Goal: Book appointment/travel/reservation

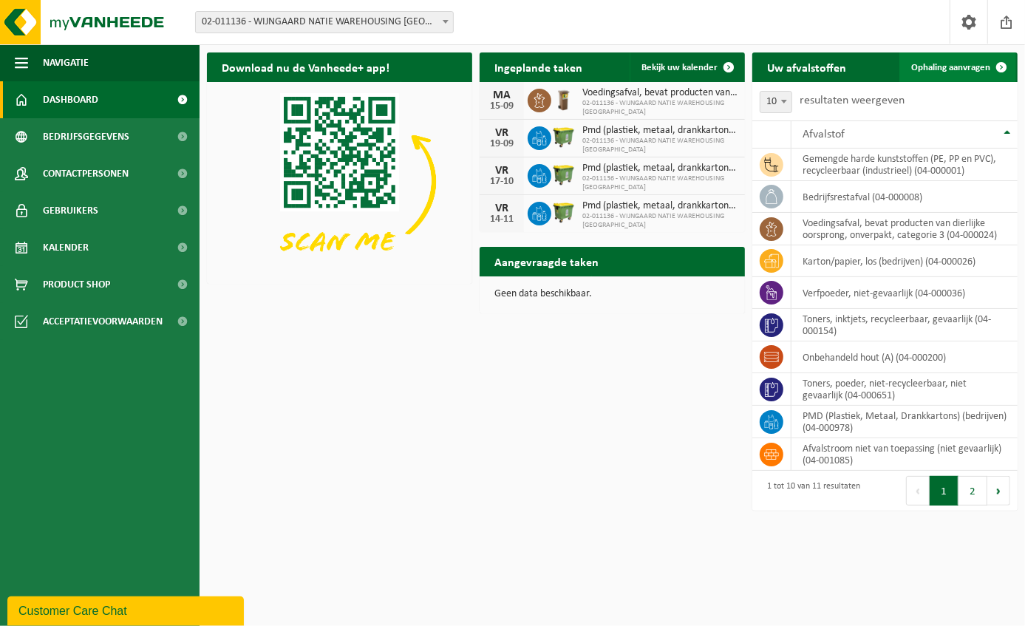
click at [958, 71] on span "Ophaling aanvragen" at bounding box center [950, 68] width 79 height 10
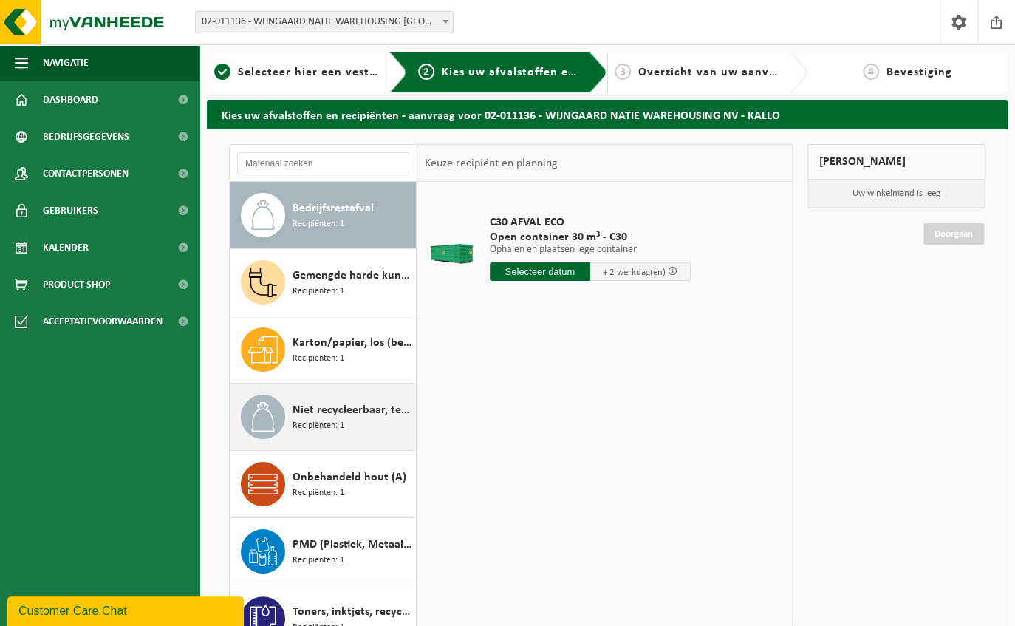
click at [365, 415] on span "Niet recycleerbaar, technisch niet verbrandbaar afval (brandbaar)" at bounding box center [353, 410] width 120 height 18
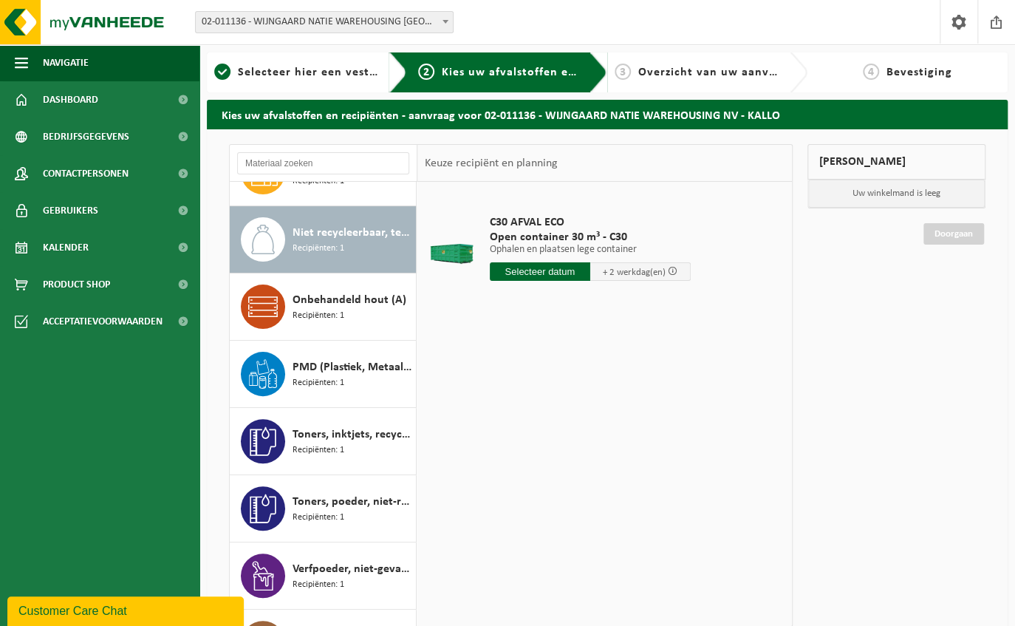
scroll to position [201, 0]
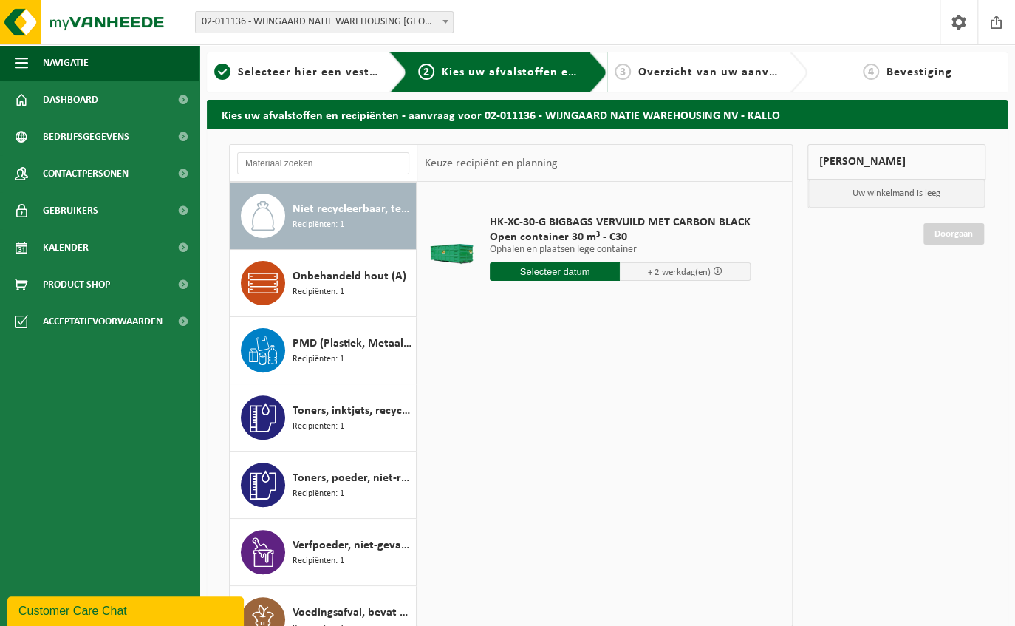
click at [683, 268] on span "+ 2 werkdag(en)" at bounding box center [679, 272] width 63 height 10
click at [613, 268] on input "text" at bounding box center [555, 271] width 131 height 18
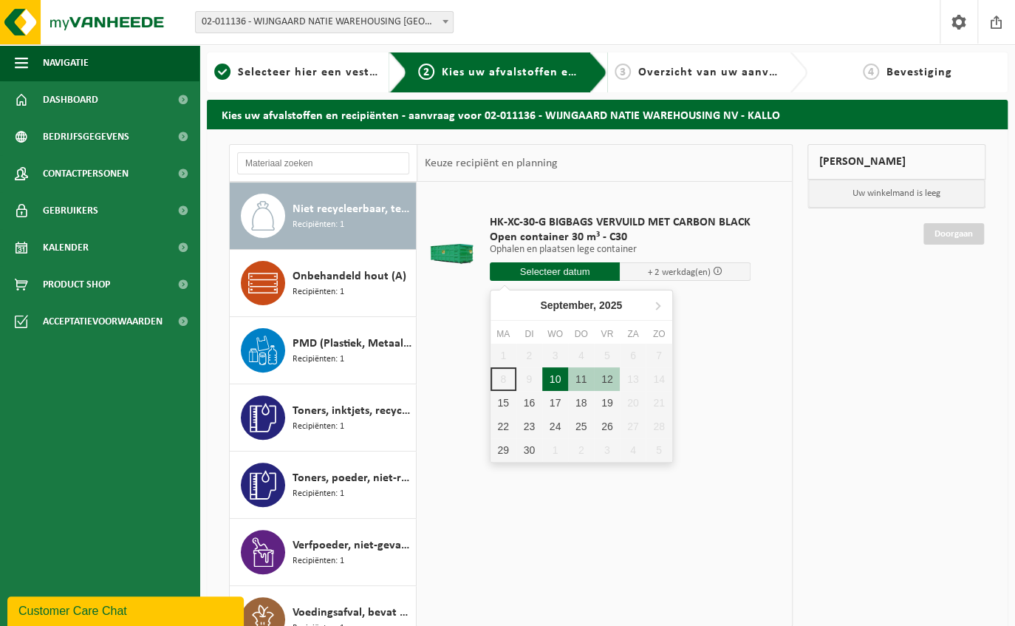
click at [553, 386] on div "10" at bounding box center [555, 379] width 26 height 24
type input "Van 2025-09-10"
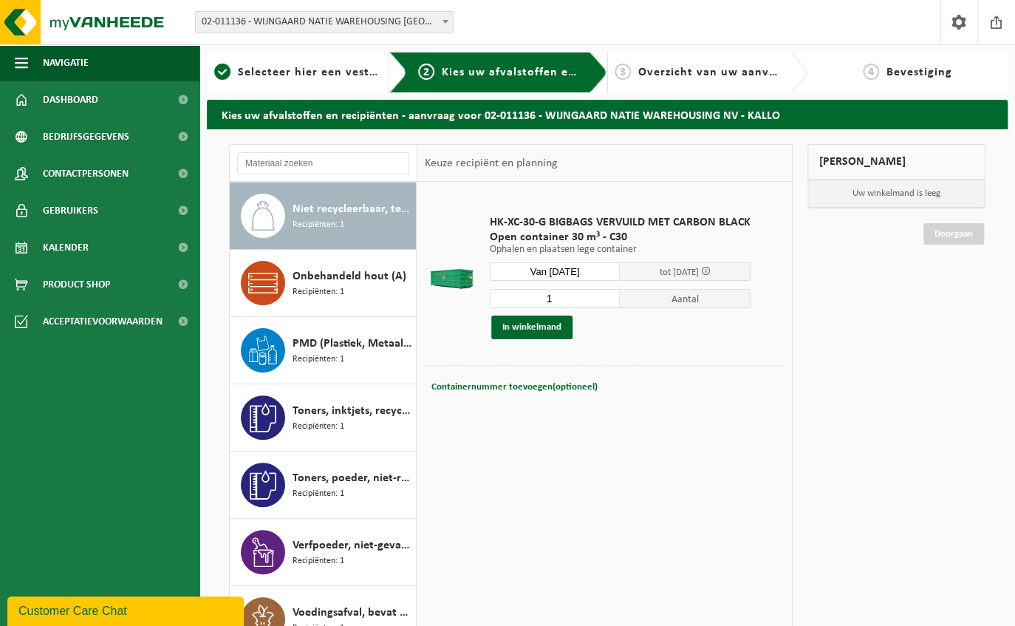
click at [561, 299] on input "1" at bounding box center [555, 298] width 131 height 19
type input "2"
click at [608, 296] on input "2" at bounding box center [555, 298] width 131 height 19
click at [560, 322] on button "In winkelmand" at bounding box center [531, 327] width 81 height 24
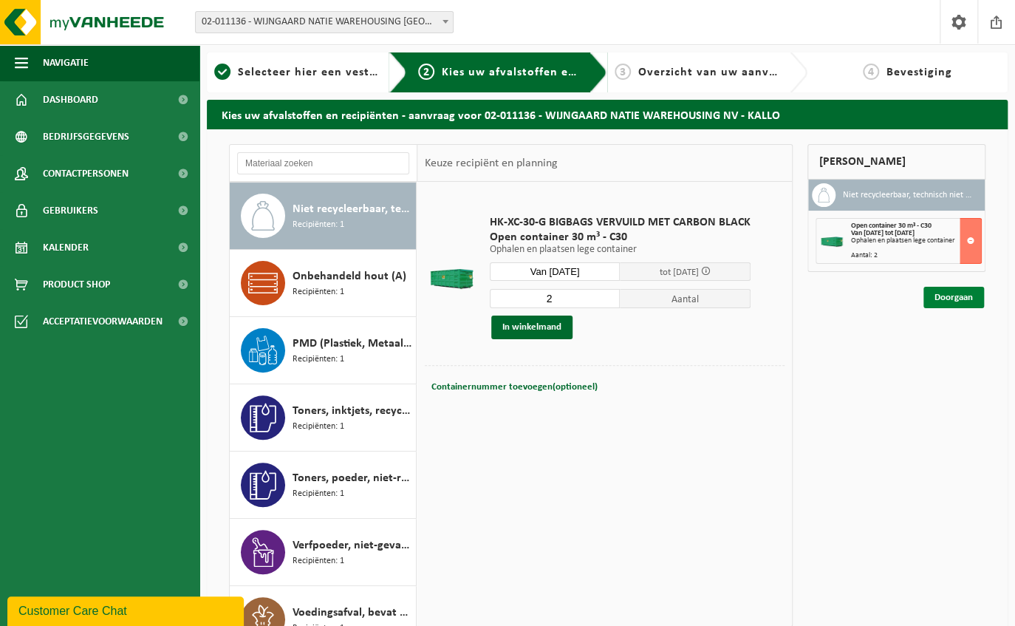
click at [968, 296] on link "Doorgaan" at bounding box center [954, 297] width 61 height 21
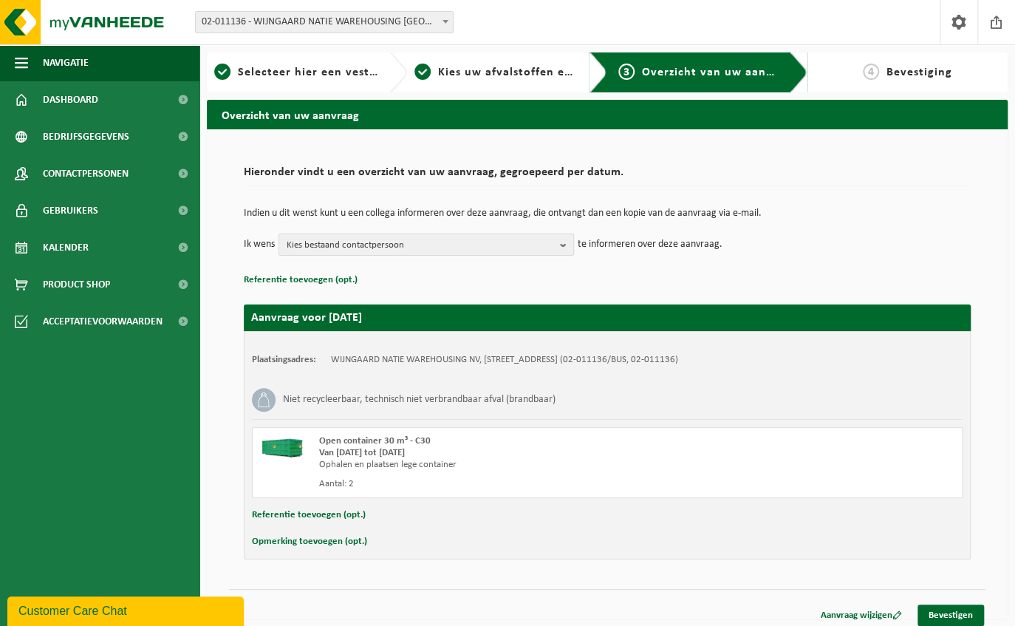
scroll to position [7, 0]
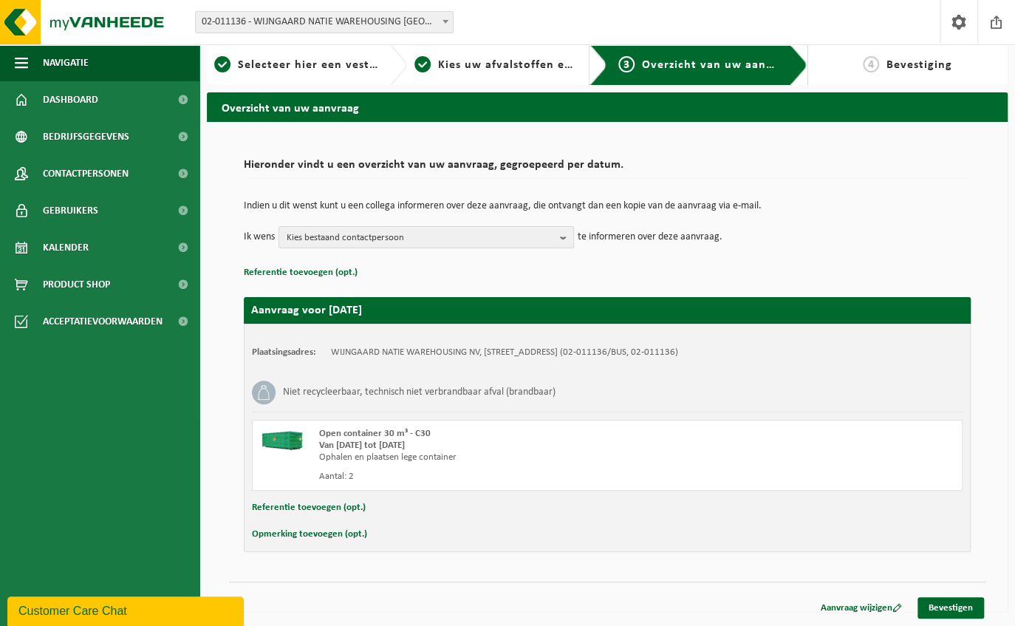
click at [940, 595] on div "Aanvraag wijzigen Bevestigen" at bounding box center [607, 589] width 757 height 16
click at [944, 601] on link "Bevestigen" at bounding box center [951, 607] width 66 height 21
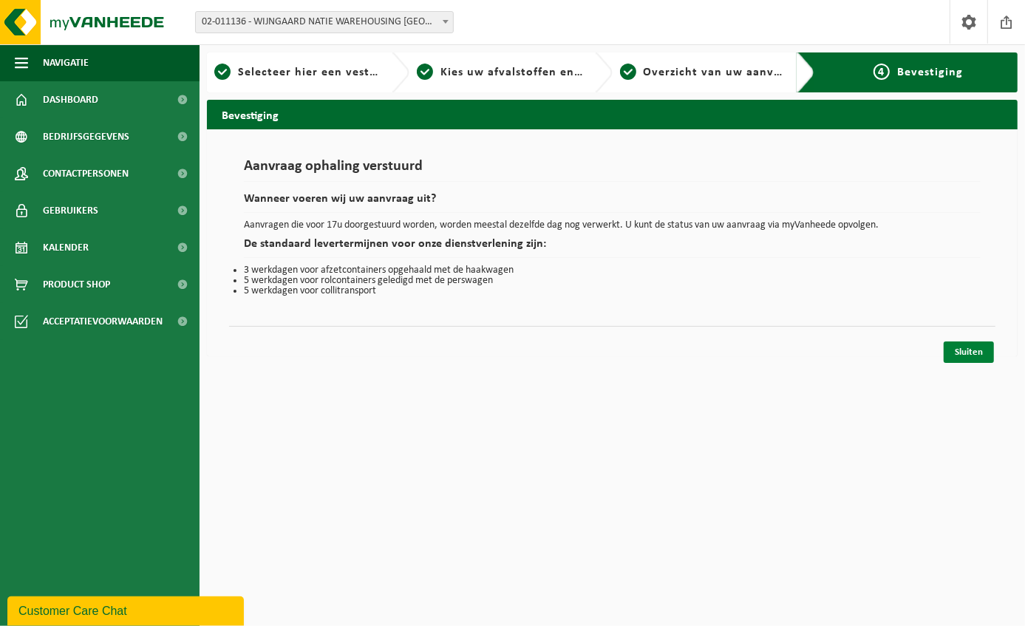
click at [953, 344] on link "Sluiten" at bounding box center [969, 351] width 50 height 21
